Goal: Information Seeking & Learning: Learn about a topic

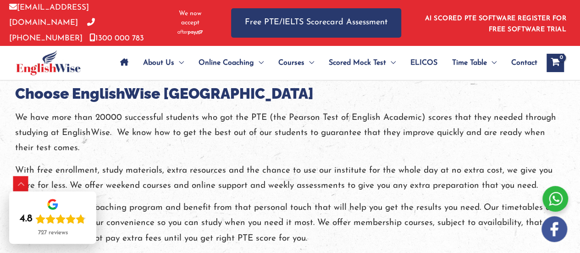
scroll to position [1084, 0]
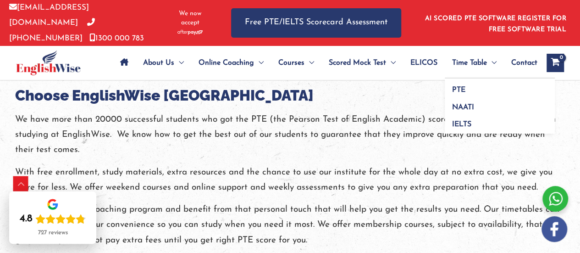
click at [487, 64] on span "Menu Toggle" at bounding box center [492, 63] width 10 height 32
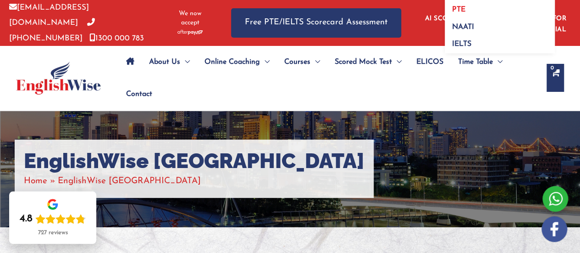
click at [470, 11] on link "PTE" at bounding box center [500, 6] width 110 height 17
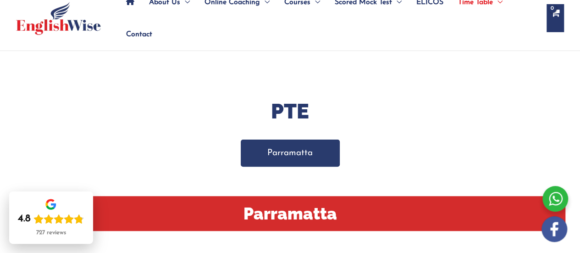
click at [308, 157] on link "Parramatta" at bounding box center [290, 152] width 99 height 27
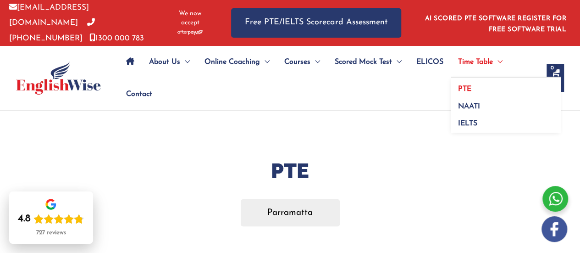
click at [496, 57] on span "Menu Toggle" at bounding box center [498, 62] width 10 height 32
click at [479, 125] on link "IELTS" at bounding box center [506, 122] width 110 height 21
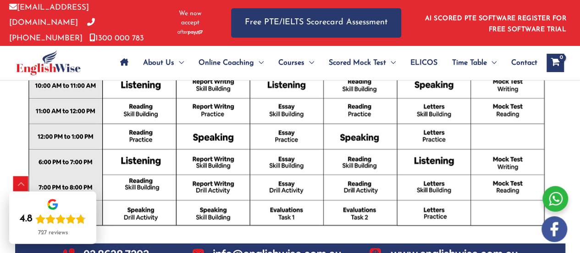
scroll to position [485, 0]
